Goal: Task Accomplishment & Management: Use online tool/utility

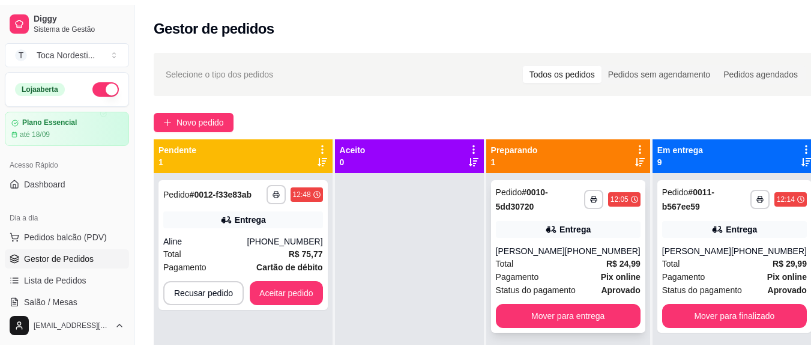
scroll to position [96, 0]
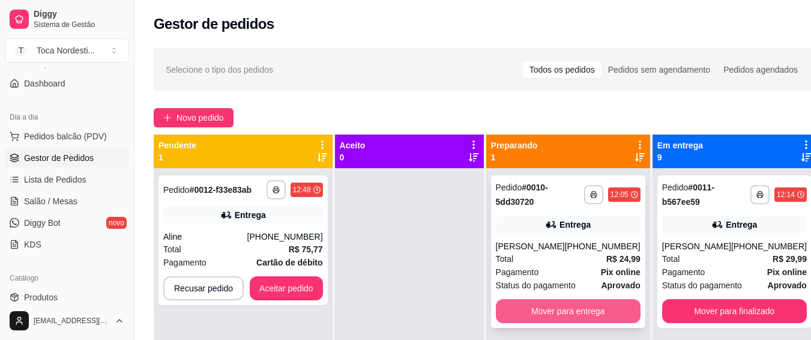
click at [587, 313] on button "Mover para entrega" at bounding box center [568, 311] width 145 height 24
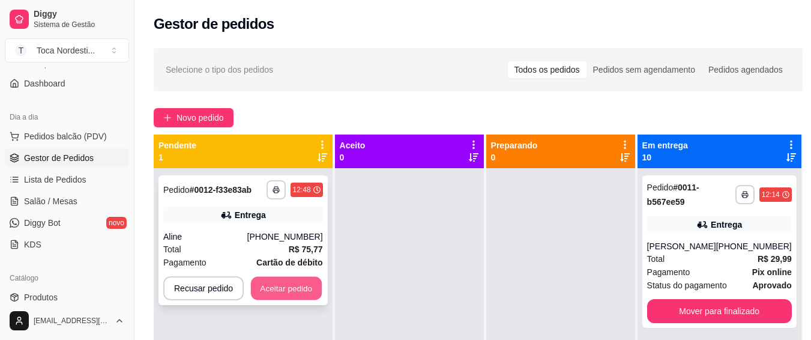
click at [298, 290] on button "Aceitar pedido" at bounding box center [286, 288] width 71 height 23
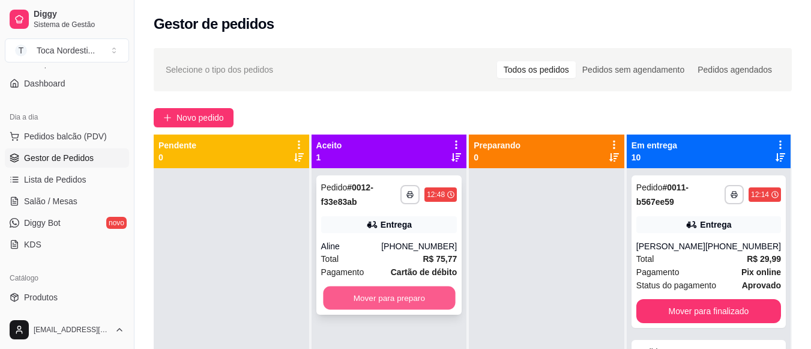
click at [385, 296] on button "Mover para preparo" at bounding box center [389, 297] width 132 height 23
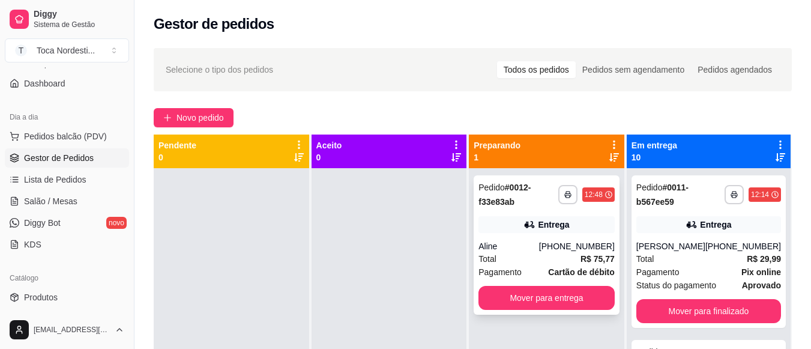
click at [527, 208] on div "Pedido # 0012-f33e83ab" at bounding box center [518, 194] width 80 height 29
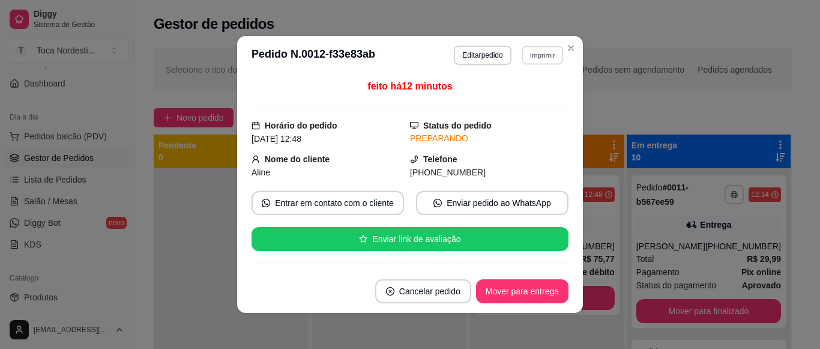
click at [544, 53] on button "Imprimir" at bounding box center [541, 55] width 41 height 19
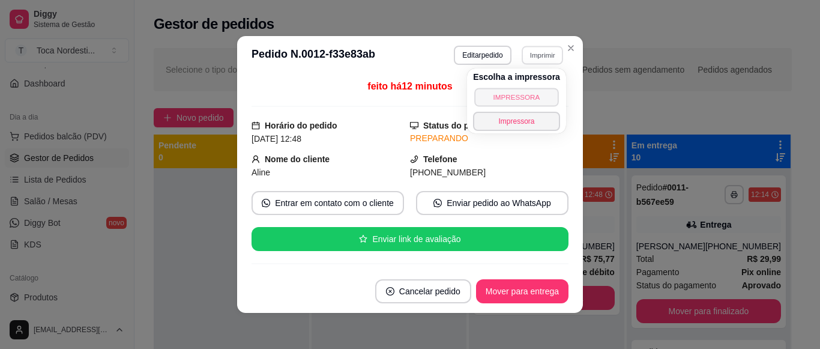
click at [530, 94] on button "IMPRESSORA" at bounding box center [516, 97] width 84 height 19
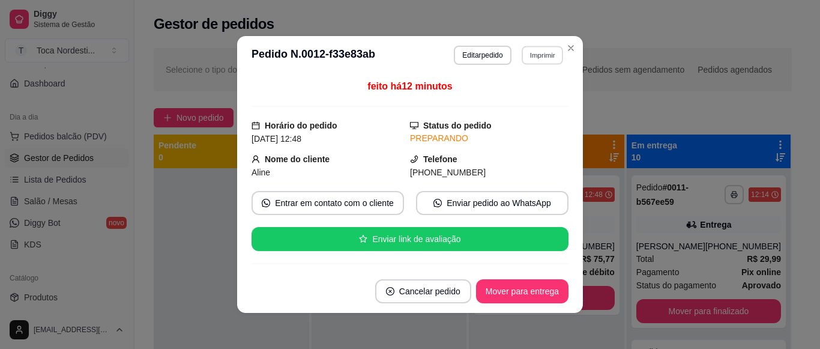
click at [541, 50] on button "Imprimir" at bounding box center [541, 55] width 41 height 19
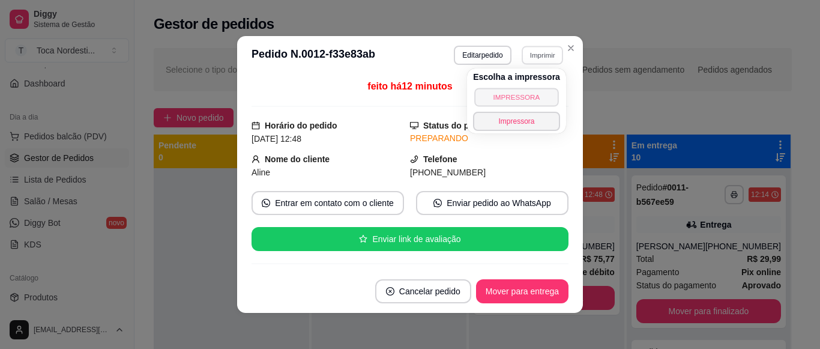
click at [535, 92] on button "IMPRESSORA" at bounding box center [516, 97] width 84 height 19
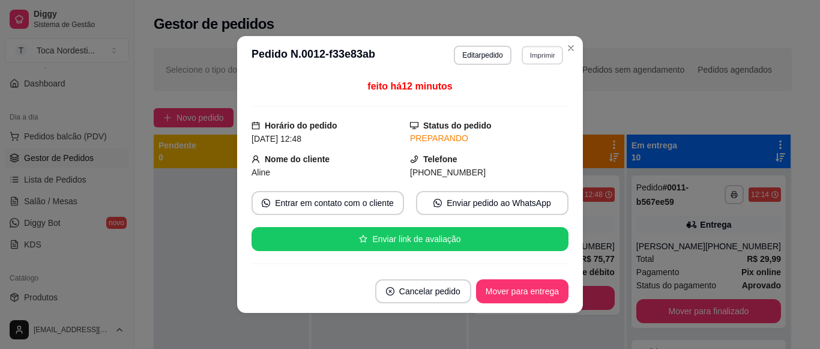
click at [527, 55] on button "Imprimir" at bounding box center [541, 55] width 41 height 19
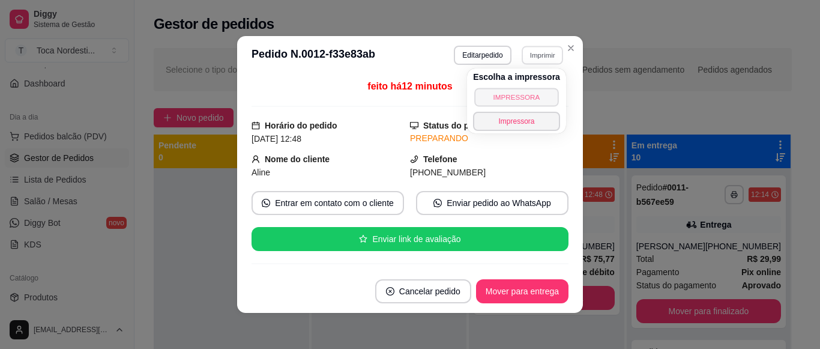
click at [525, 94] on button "IMPRESSORA" at bounding box center [516, 97] width 84 height 19
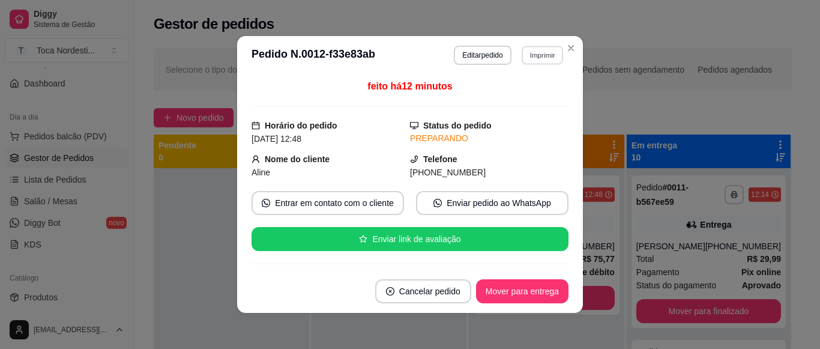
click at [542, 56] on button "Imprimir" at bounding box center [541, 55] width 41 height 19
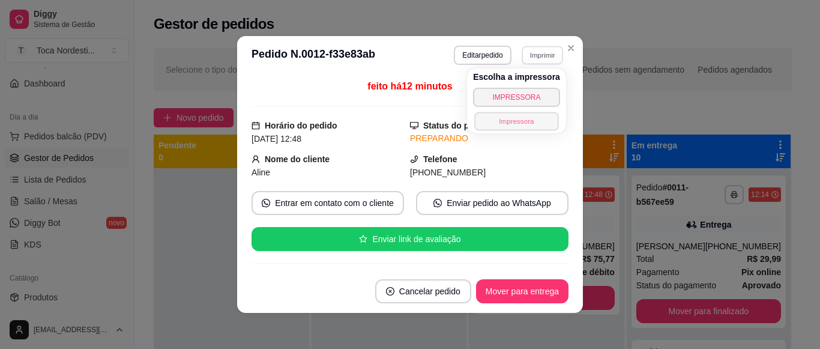
click at [517, 128] on button "Impressora" at bounding box center [516, 121] width 84 height 19
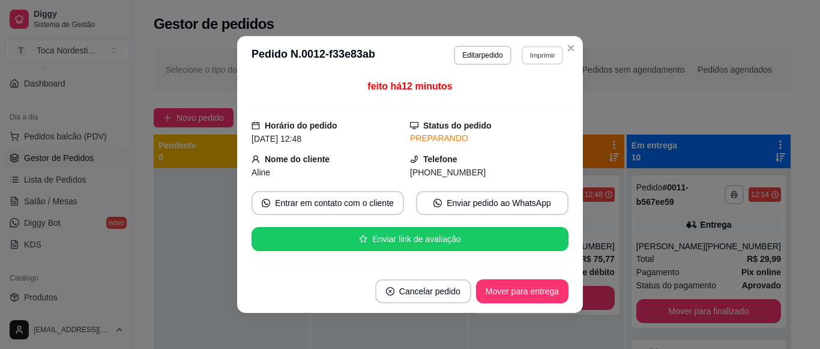
click at [539, 53] on button "Imprimir" at bounding box center [541, 55] width 41 height 19
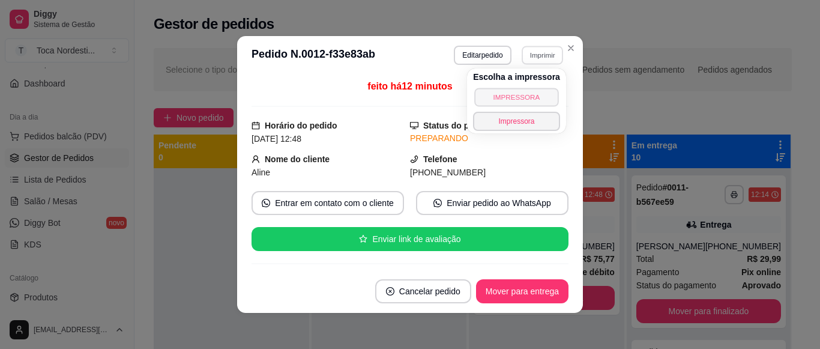
click at [530, 95] on button "IMPRESSORA" at bounding box center [516, 97] width 84 height 19
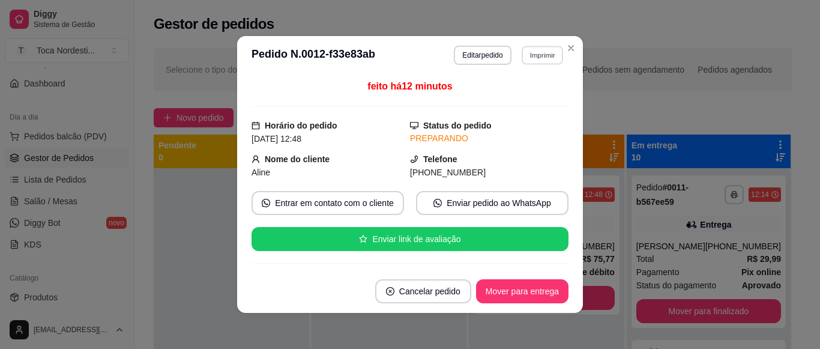
click at [534, 52] on button "Imprimir" at bounding box center [541, 55] width 41 height 19
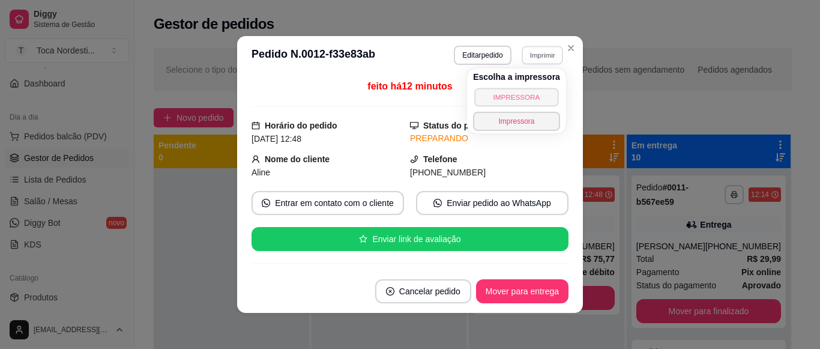
click at [514, 92] on button "IMPRESSORA" at bounding box center [516, 97] width 84 height 19
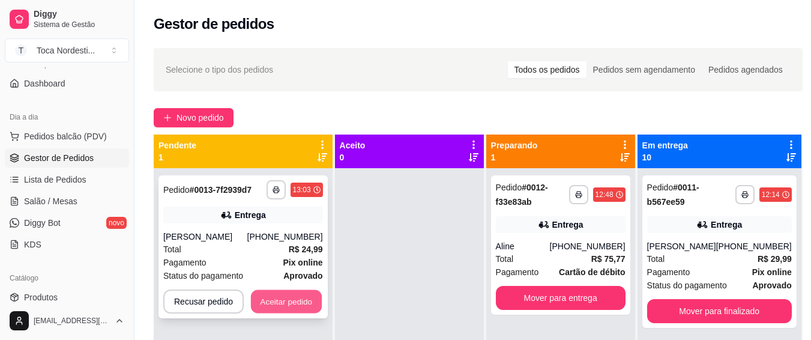
click at [284, 309] on button "Aceitar pedido" at bounding box center [286, 301] width 71 height 23
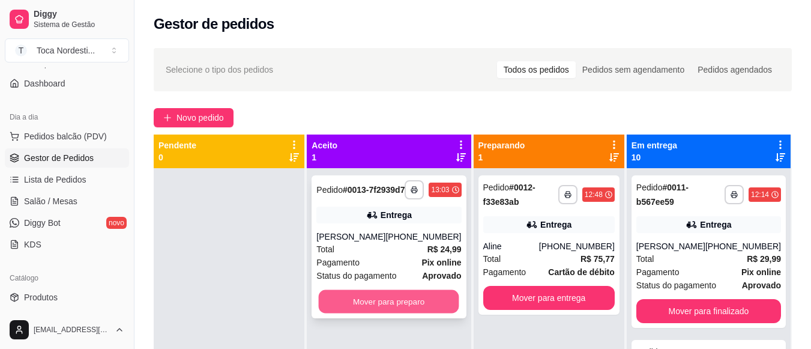
click at [334, 311] on button "Mover para preparo" at bounding box center [389, 301] width 140 height 23
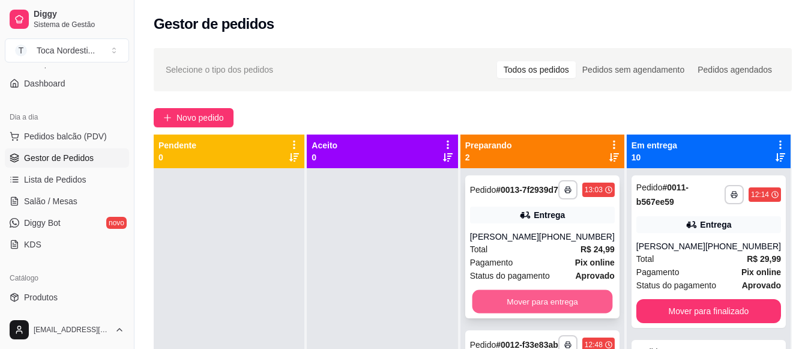
click at [559, 313] on button "Mover para entrega" at bounding box center [542, 301] width 140 height 23
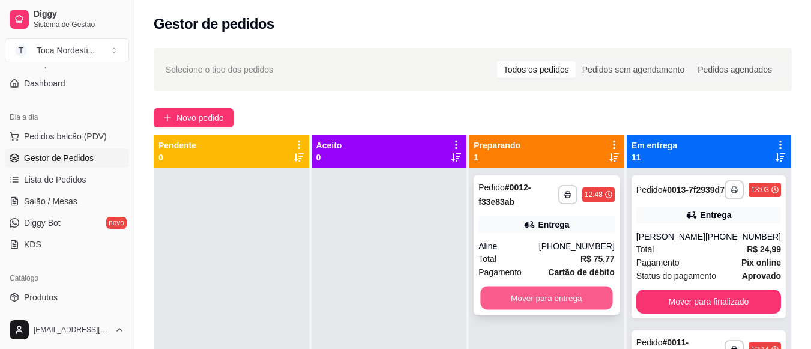
click at [575, 286] on button "Mover para entrega" at bounding box center [547, 297] width 132 height 23
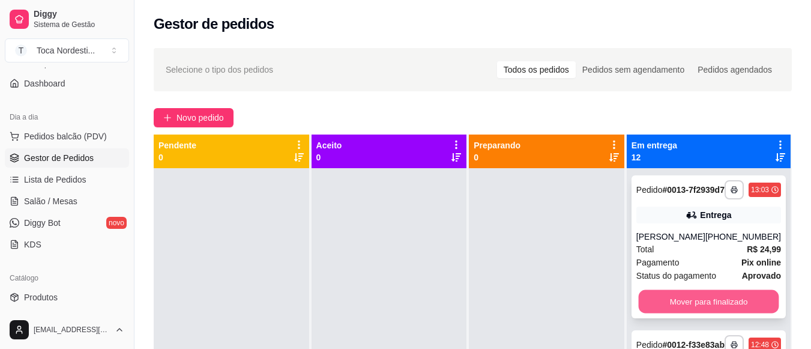
click at [730, 311] on button "Mover para finalizado" at bounding box center [708, 301] width 140 height 23
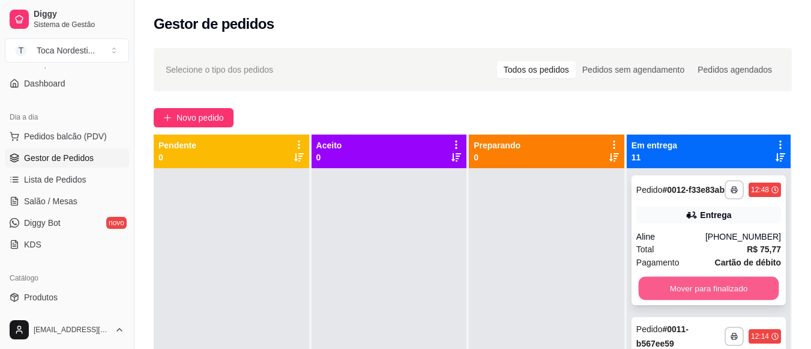
click at [734, 300] on button "Mover para finalizado" at bounding box center [708, 288] width 140 height 23
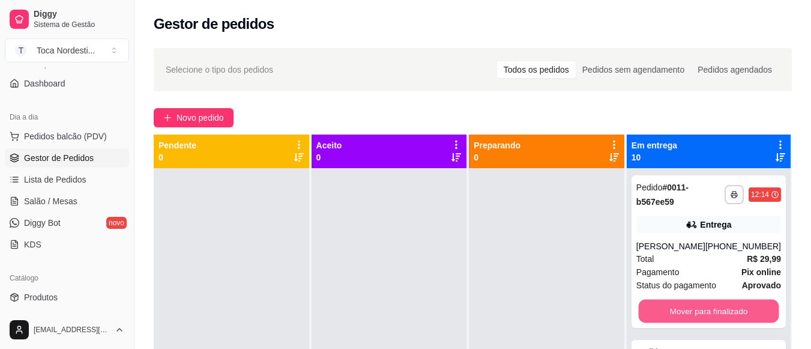
click at [734, 304] on button "Mover para finalizado" at bounding box center [708, 310] width 140 height 23
click at [730, 319] on button "Mover para finalizado" at bounding box center [708, 310] width 140 height 23
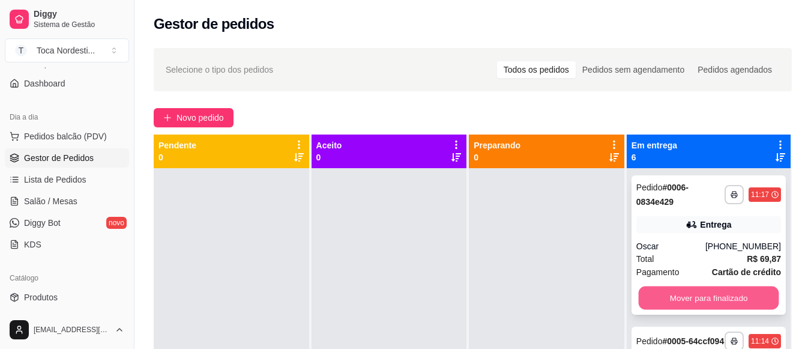
click at [739, 298] on button "Mover para finalizado" at bounding box center [708, 297] width 140 height 23
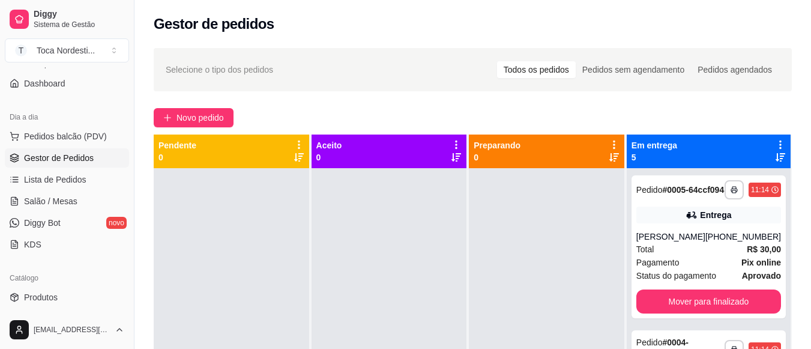
click at [739, 298] on div "**********" at bounding box center [708, 246] width 154 height 143
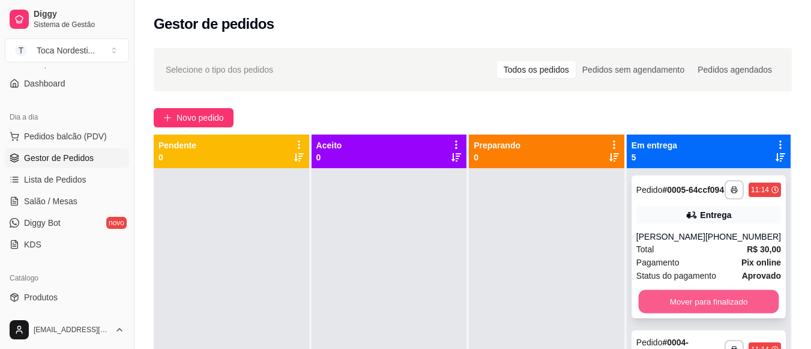
click at [737, 310] on button "Mover para finalizado" at bounding box center [708, 301] width 140 height 23
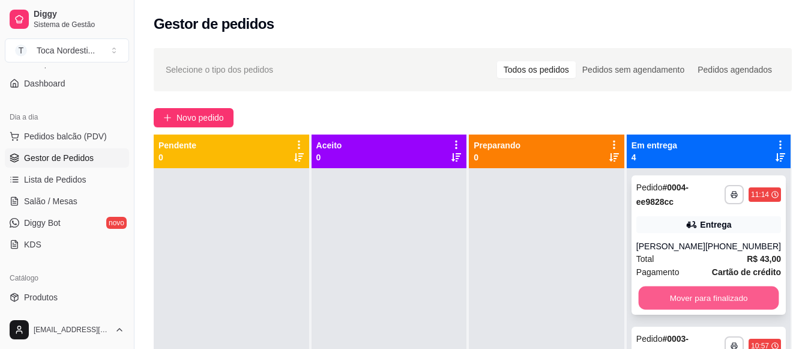
click at [740, 302] on button "Mover para finalizado" at bounding box center [708, 297] width 140 height 23
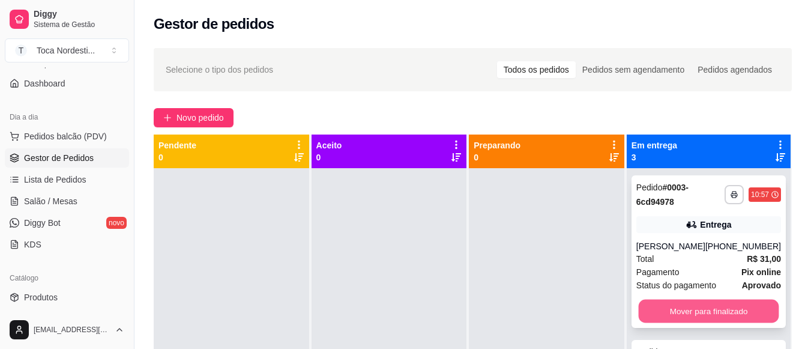
click at [730, 323] on button "Mover para finalizado" at bounding box center [708, 310] width 140 height 23
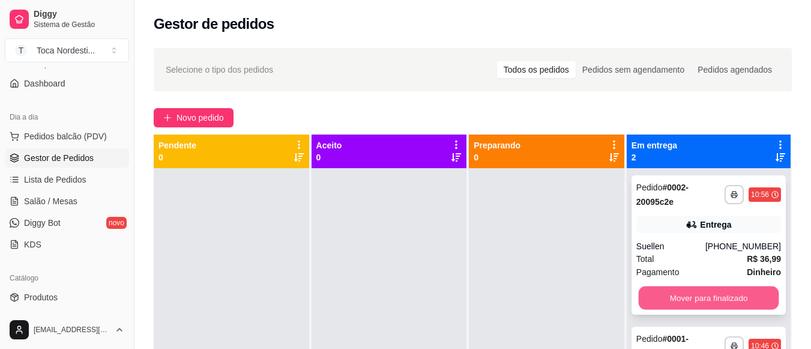
click at [751, 301] on button "Mover para finalizado" at bounding box center [708, 297] width 140 height 23
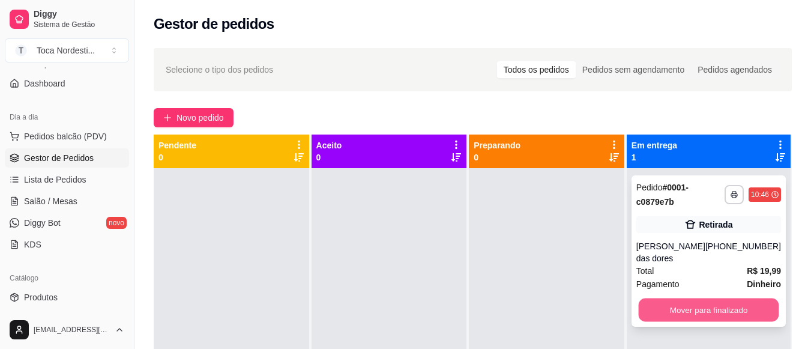
click at [752, 302] on button "Mover para finalizado" at bounding box center [708, 309] width 140 height 23
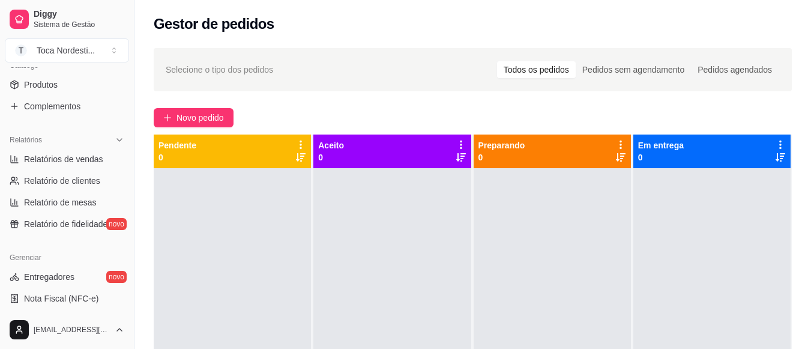
scroll to position [515, 0]
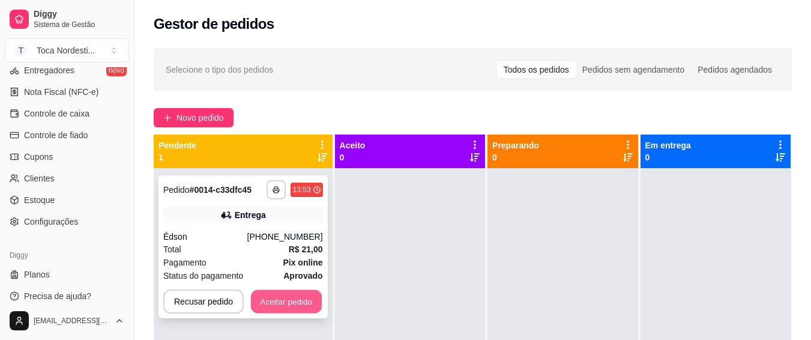
click at [265, 302] on button "Aceitar pedido" at bounding box center [286, 301] width 71 height 23
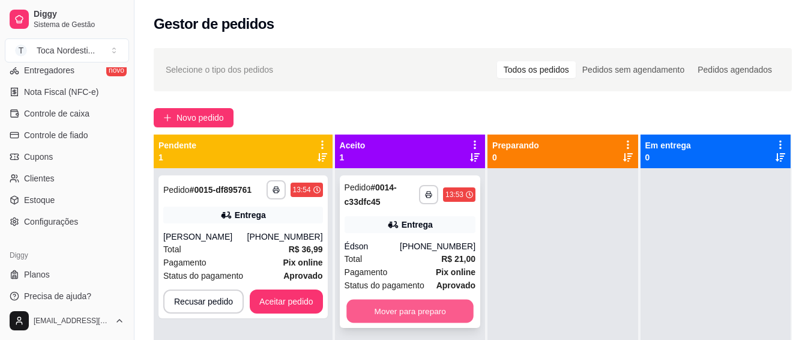
click at [356, 307] on button "Mover para preparo" at bounding box center [409, 310] width 127 height 23
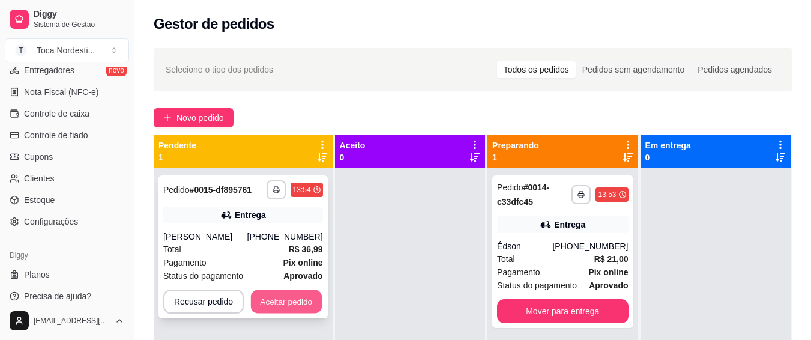
click at [314, 302] on button "Aceitar pedido" at bounding box center [286, 301] width 71 height 23
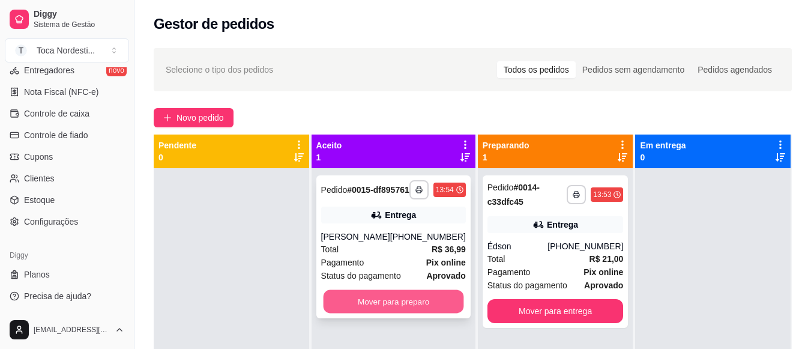
click at [398, 306] on button "Mover para preparo" at bounding box center [393, 301] width 140 height 23
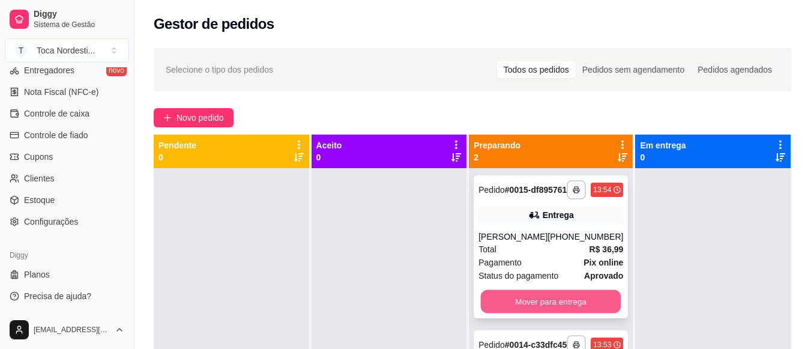
click at [587, 307] on button "Mover para entrega" at bounding box center [551, 301] width 140 height 23
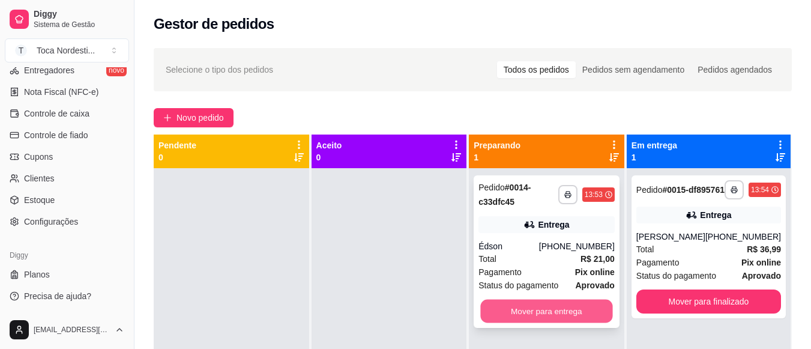
click at [607, 302] on button "Mover para entrega" at bounding box center [547, 310] width 132 height 23
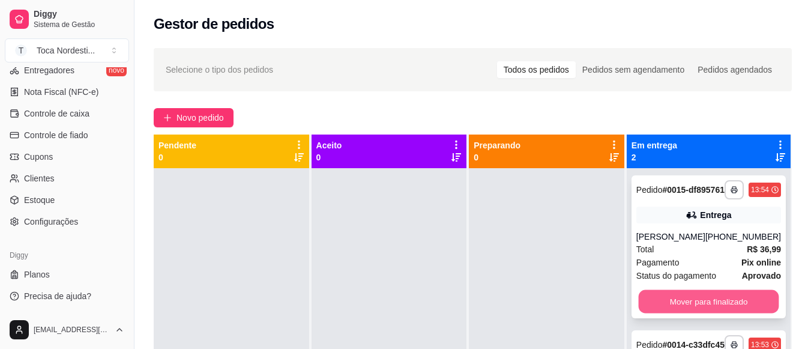
click at [719, 305] on button "Mover para finalizado" at bounding box center [708, 301] width 140 height 23
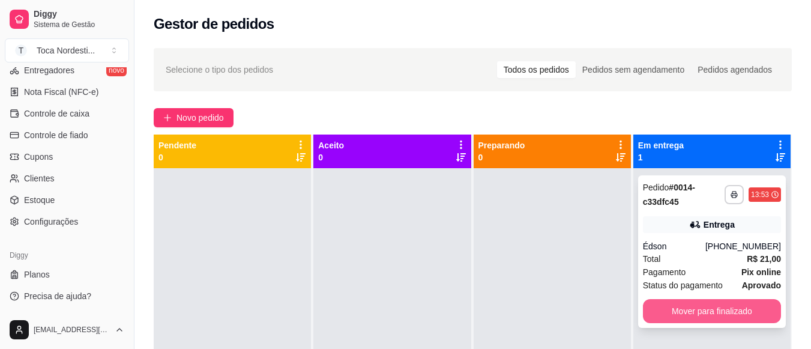
click at [730, 304] on button "Mover para finalizado" at bounding box center [712, 311] width 138 height 24
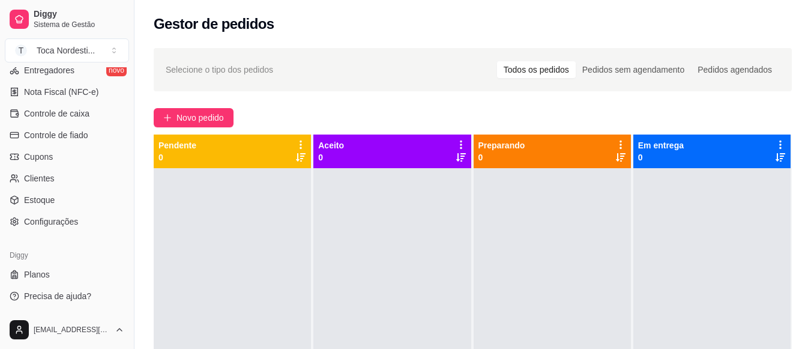
click at [125, 64] on div "Diggy Sistema de Gestão T Toca Nordesti ..." at bounding box center [67, 33] width 134 height 67
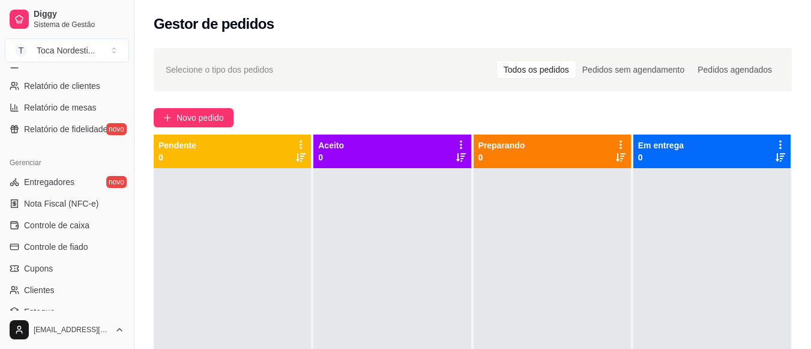
scroll to position [395, 0]
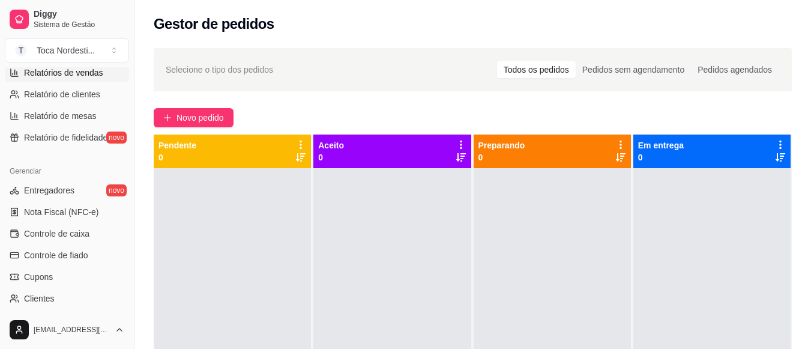
click at [77, 73] on span "Relatórios de vendas" at bounding box center [63, 73] width 79 height 12
